Goal: Task Accomplishment & Management: Use online tool/utility

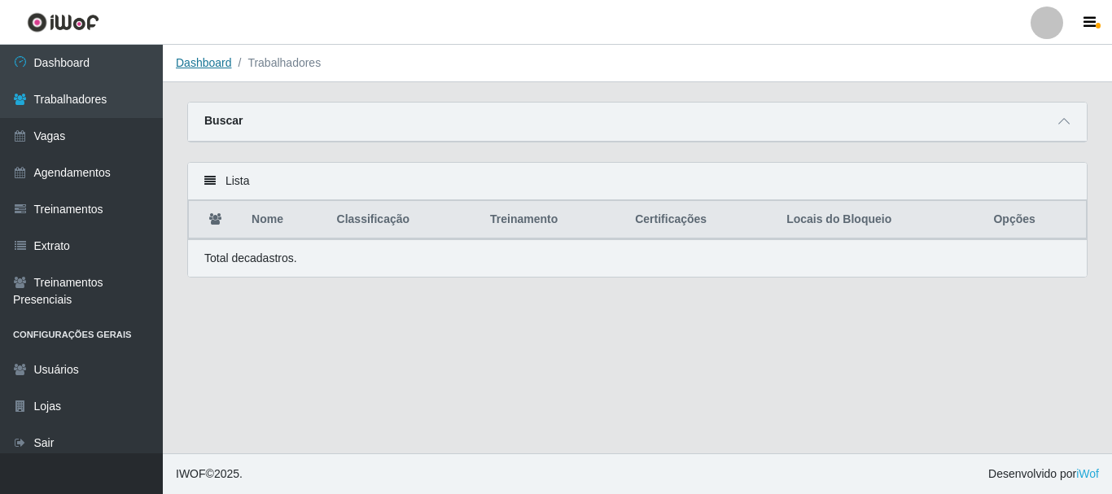
click at [212, 60] on link "Dashboard" at bounding box center [204, 62] width 56 height 13
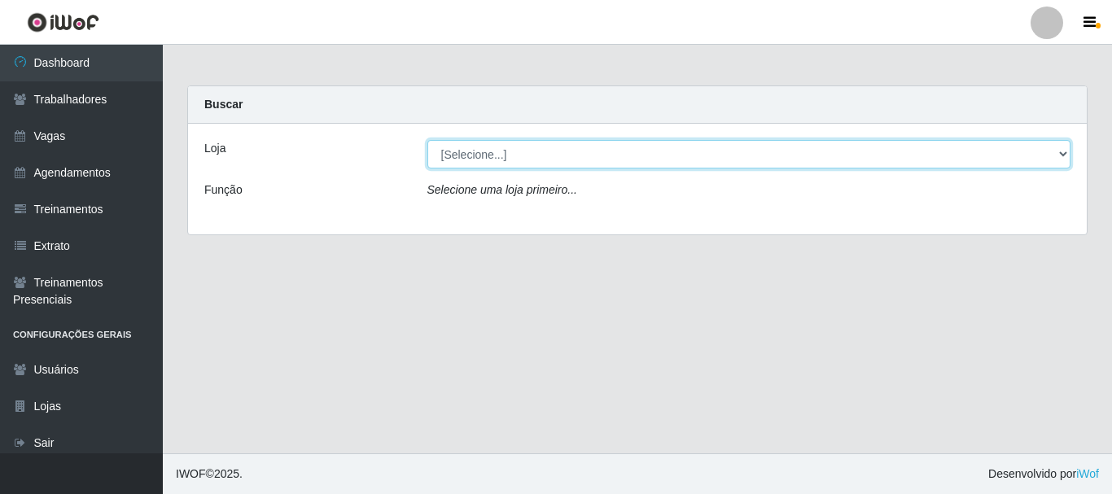
click at [617, 160] on select "[Selecione...] Supermercado Queiroz - Caicó" at bounding box center [749, 154] width 644 height 28
select select "512"
click at [427, 140] on select "[Selecione...] Supermercado Queiroz - Caicó" at bounding box center [749, 154] width 644 height 28
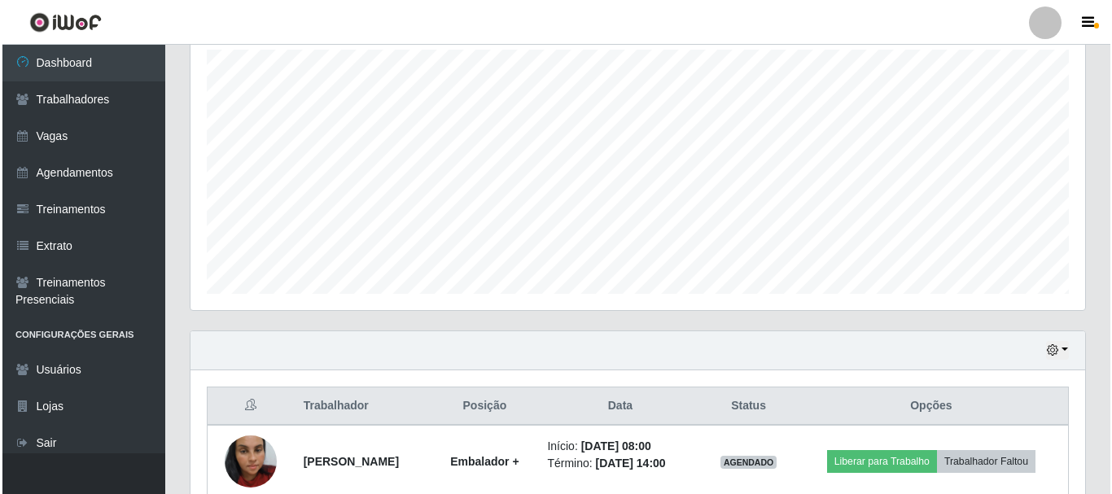
scroll to position [370, 0]
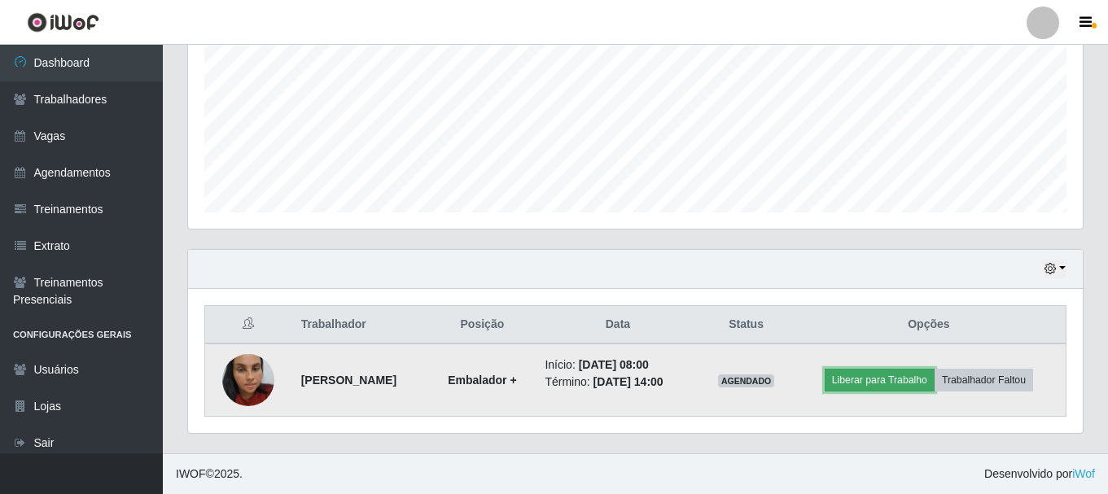
click at [886, 379] on button "Liberar para Trabalho" at bounding box center [880, 380] width 110 height 23
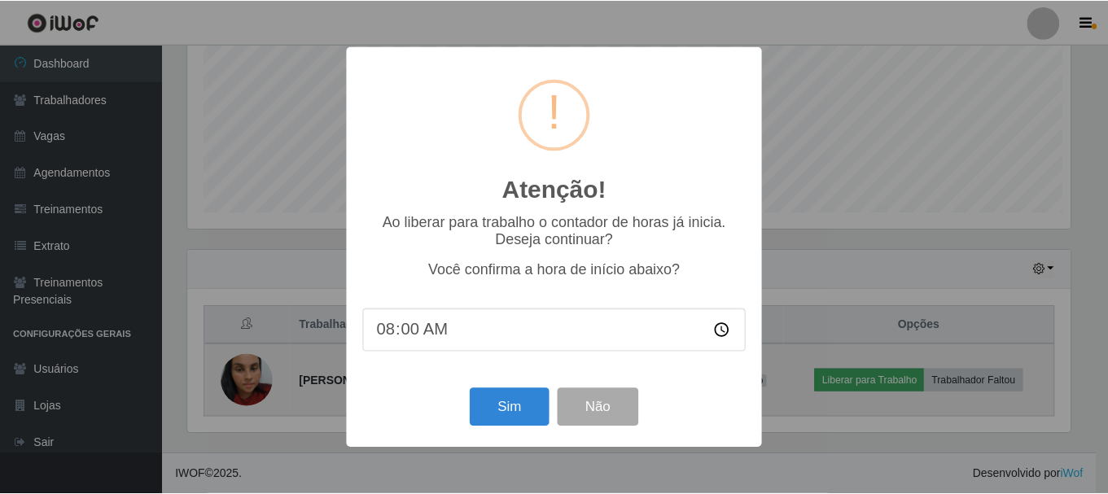
scroll to position [338, 886]
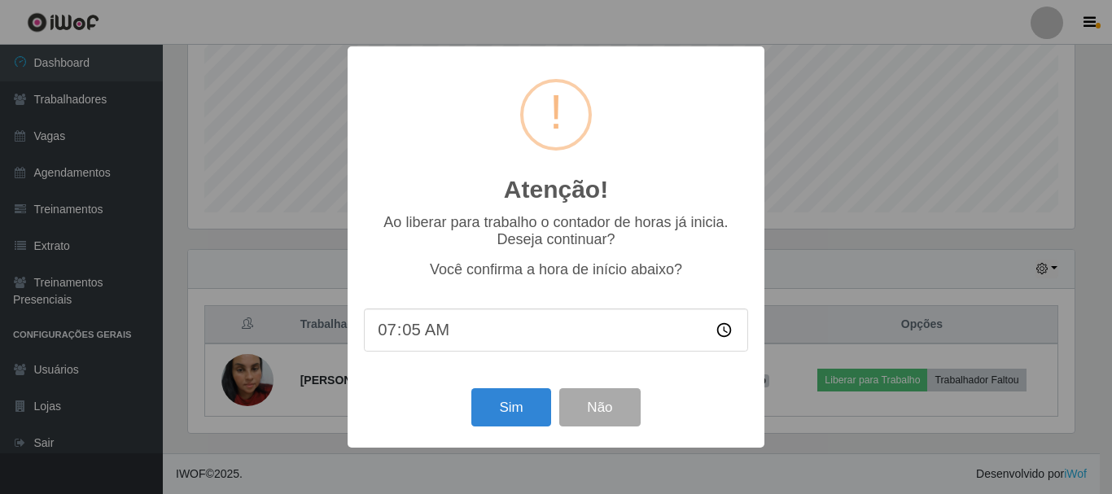
type input "07:53"
click at [483, 410] on button "Sim" at bounding box center [510, 407] width 79 height 38
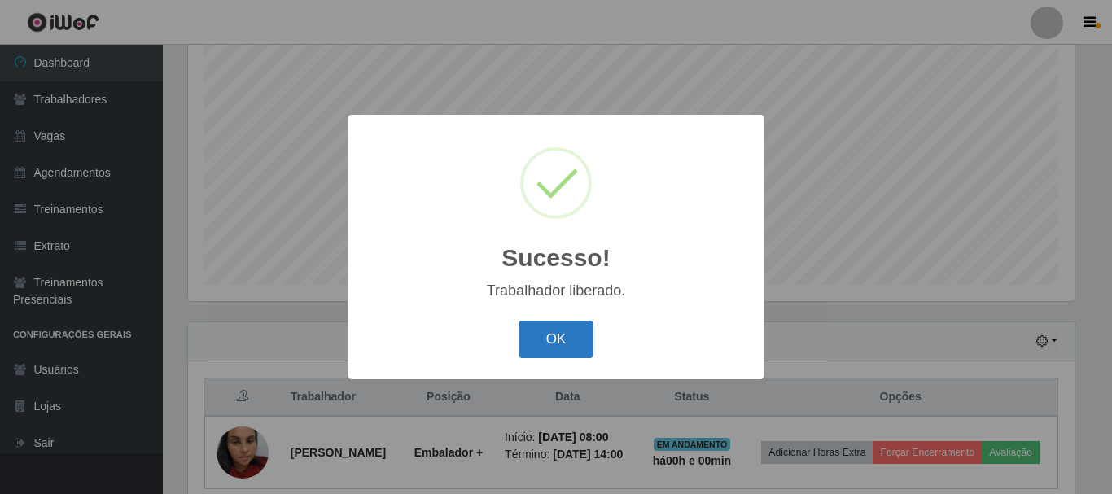
click at [554, 335] on button "OK" at bounding box center [556, 340] width 76 height 38
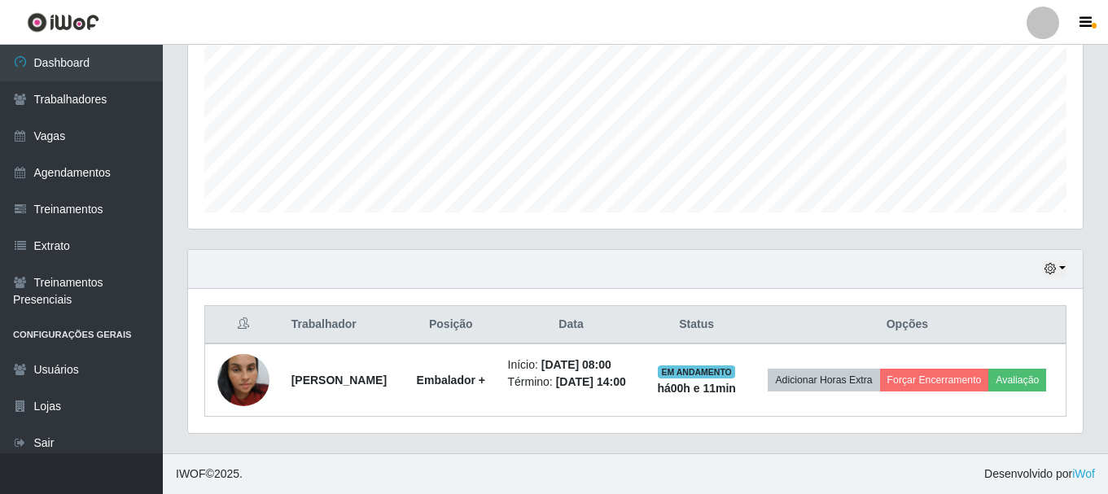
scroll to position [297, 0]
